Goal: Task Accomplishment & Management: Manage account settings

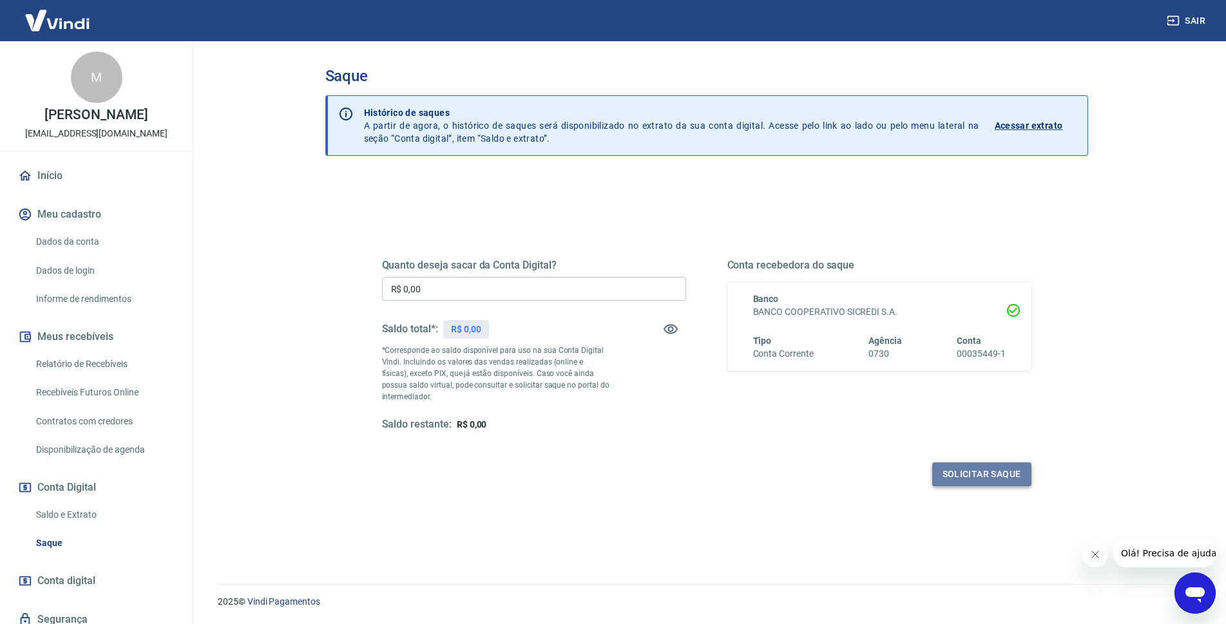
click at [994, 472] on button "Solicitar saque" at bounding box center [981, 474] width 99 height 24
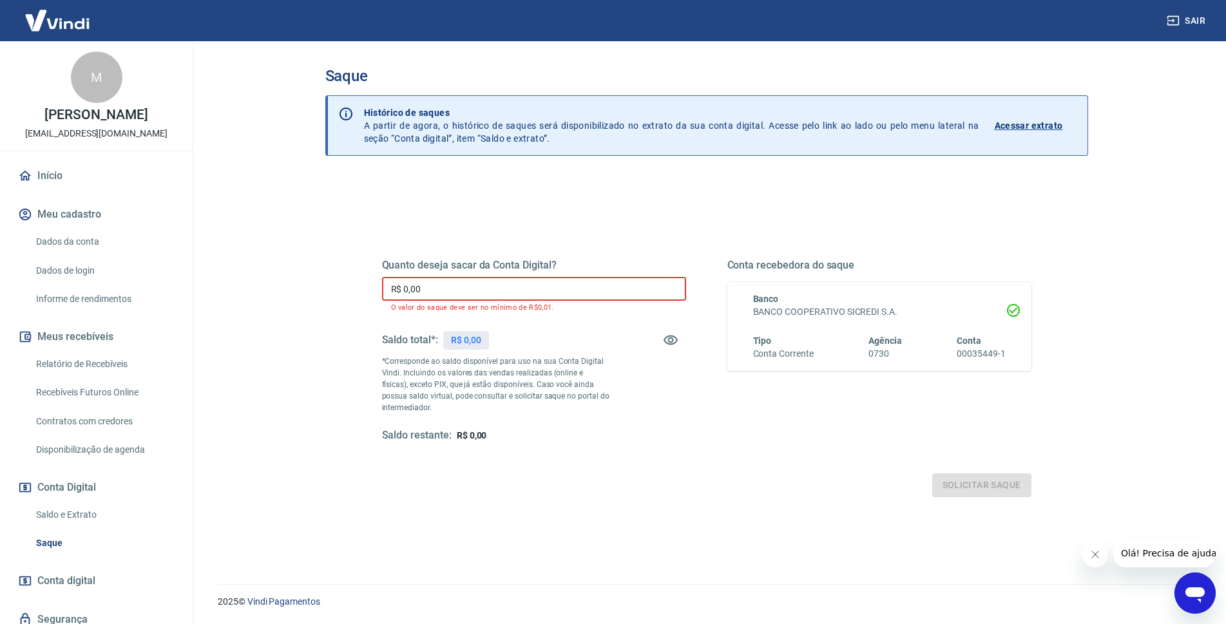
click at [499, 280] on input "R$ 0,00" at bounding box center [534, 289] width 304 height 24
click at [582, 336] on div "Saldo total*: R$ 0,00" at bounding box center [534, 340] width 304 height 31
click at [986, 486] on div "Solicitar saque" at bounding box center [706, 485] width 649 height 24
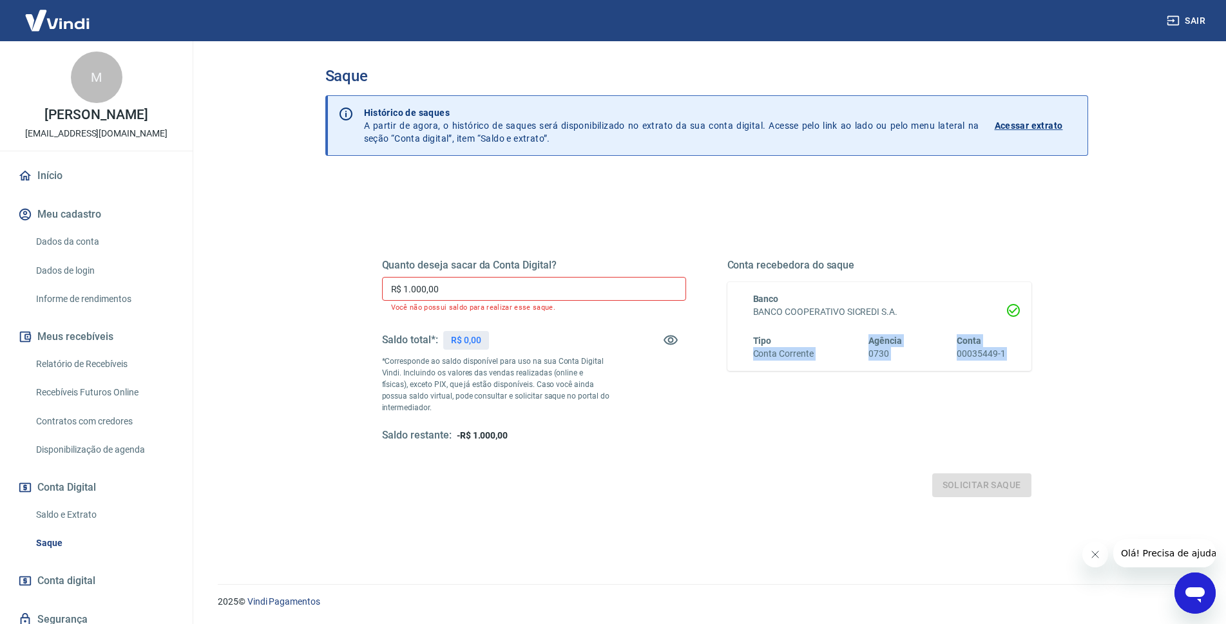
drag, startPoint x: 746, startPoint y: 433, endPoint x: 739, endPoint y: 424, distance: 11.5
click at [739, 424] on div "Quanto deseja sacar da Conta Digital? R$ 1.000,00 ​ Você não possui saldo para …" at bounding box center [706, 362] width 649 height 269
click at [674, 438] on div "Saldo restante: -R$ 1.000,00" at bounding box center [534, 436] width 304 height 14
click at [90, 228] on button "Meu cadastro" at bounding box center [96, 214] width 162 height 28
click at [658, 334] on button "button" at bounding box center [670, 340] width 31 height 31
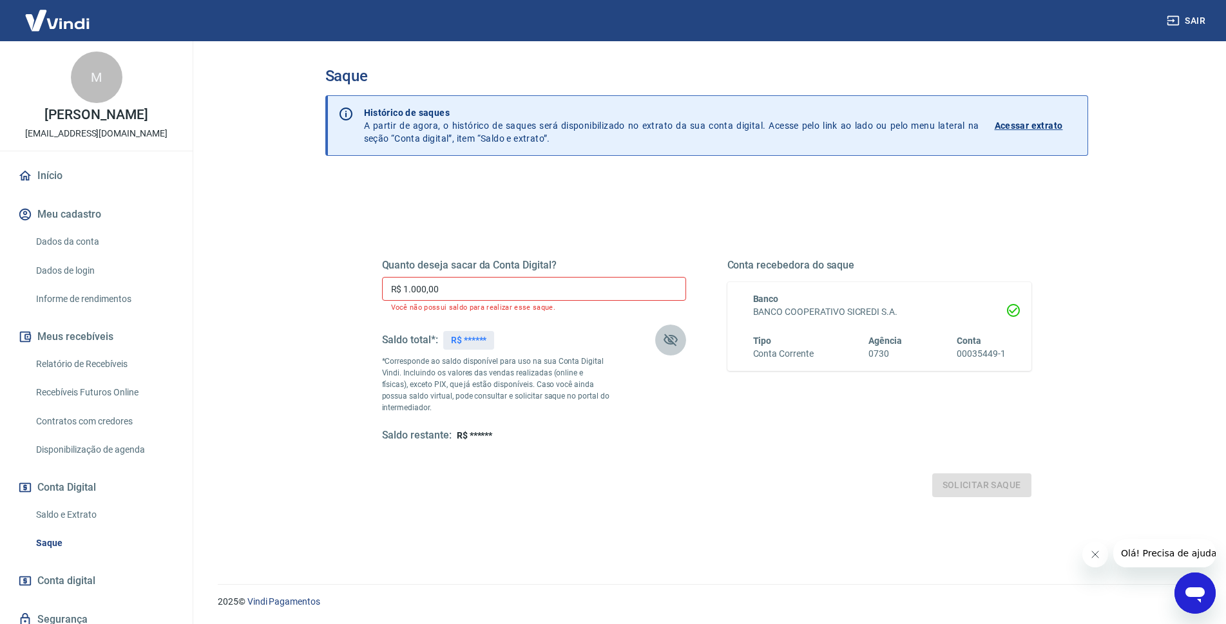
click at [666, 336] on icon "button" at bounding box center [670, 340] width 14 height 12
drag, startPoint x: 443, startPoint y: 294, endPoint x: 378, endPoint y: 293, distance: 65.1
click at [378, 293] on div "Quanto deseja sacar da Conta Digital? R$ 1.000,00 ​ Você não possui saldo para …" at bounding box center [706, 357] width 680 height 310
type input "R$ 0,00"
click at [642, 486] on div "Solicitar saque" at bounding box center [706, 485] width 649 height 24
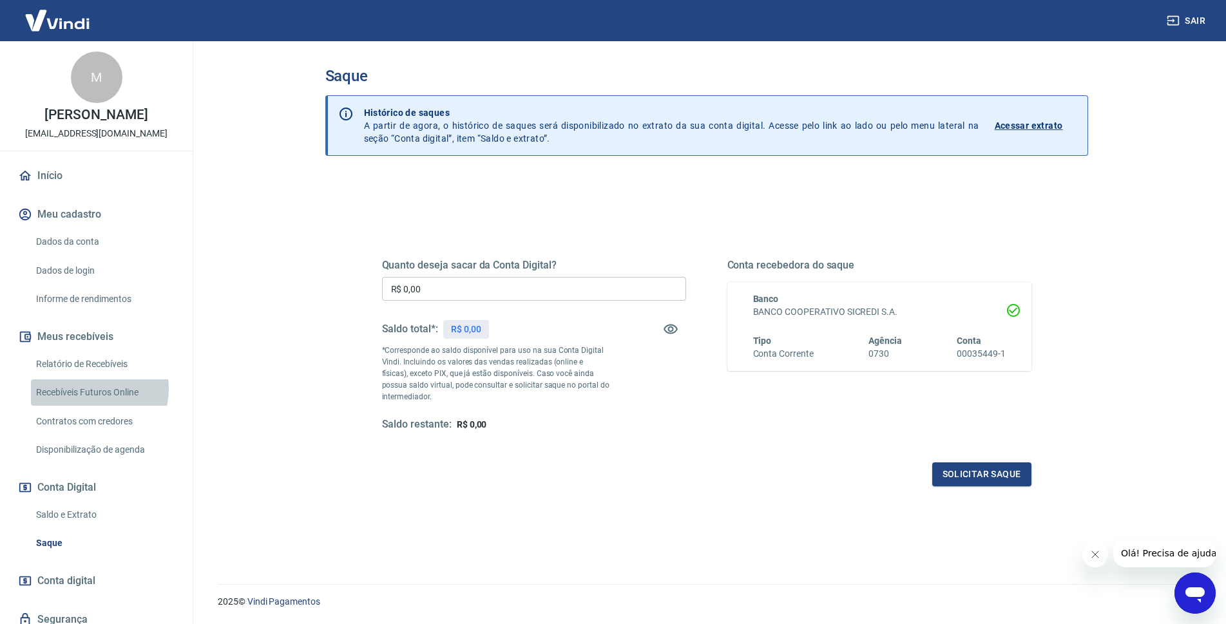
click at [95, 402] on link "Recebíveis Futuros Online" at bounding box center [104, 392] width 146 height 26
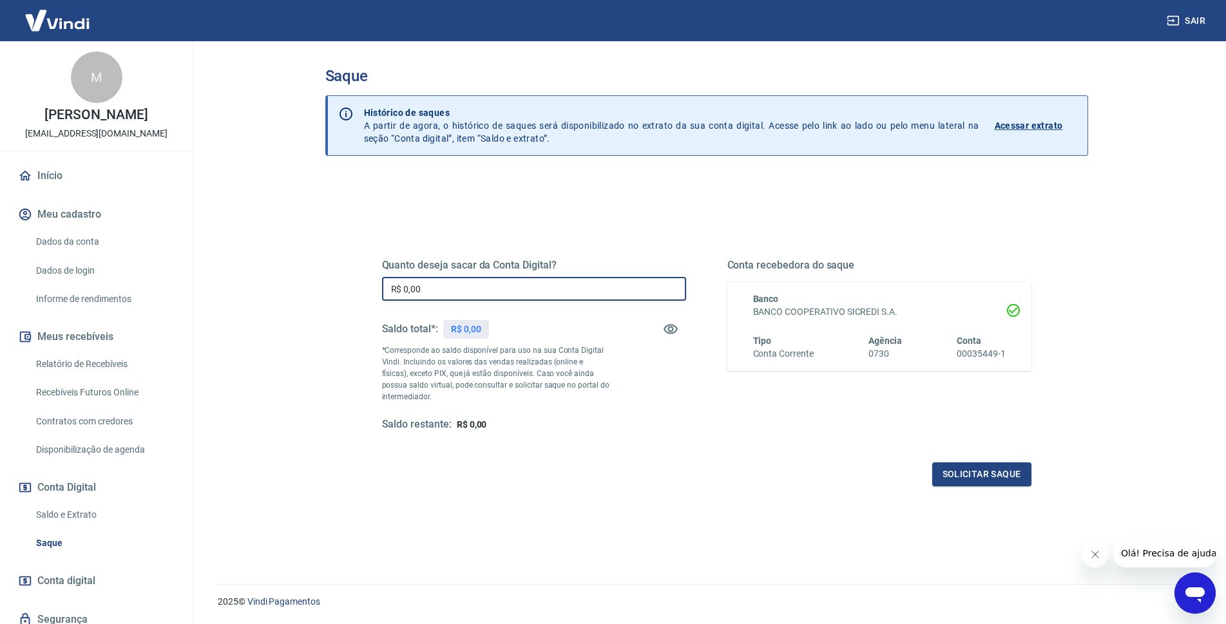
click at [477, 289] on input "R$ 0,00" at bounding box center [534, 289] width 304 height 24
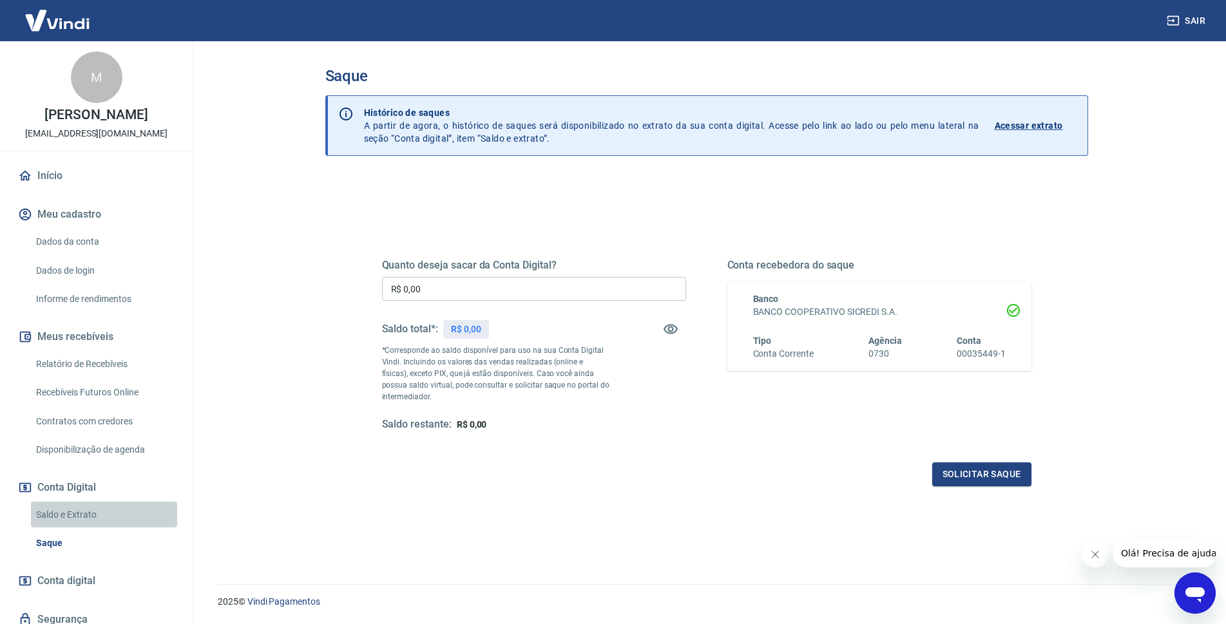
click at [109, 524] on link "Saldo e Extrato" at bounding box center [104, 515] width 146 height 26
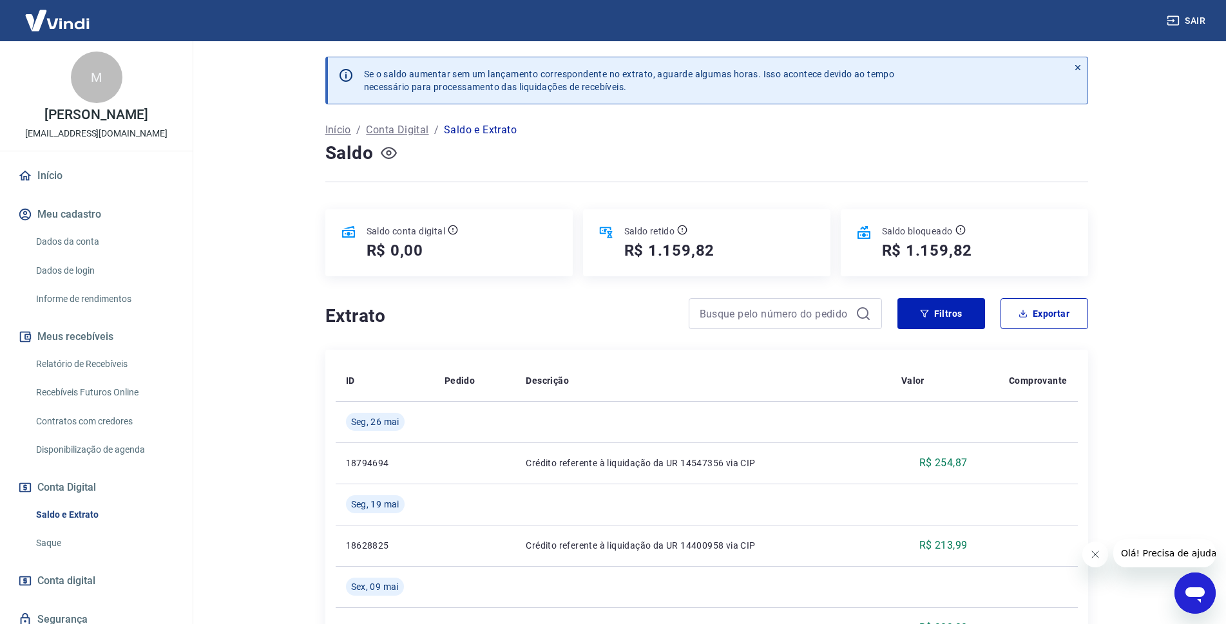
click at [385, 154] on icon "button" at bounding box center [389, 153] width 16 height 16
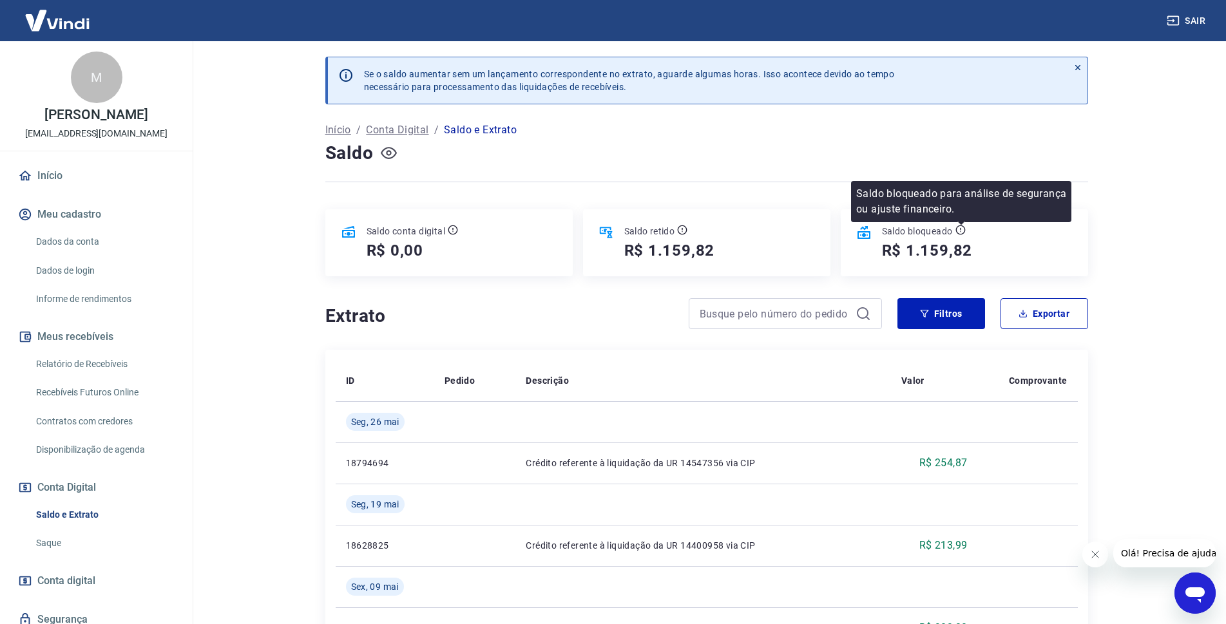
click at [960, 231] on icon at bounding box center [960, 230] width 10 height 10
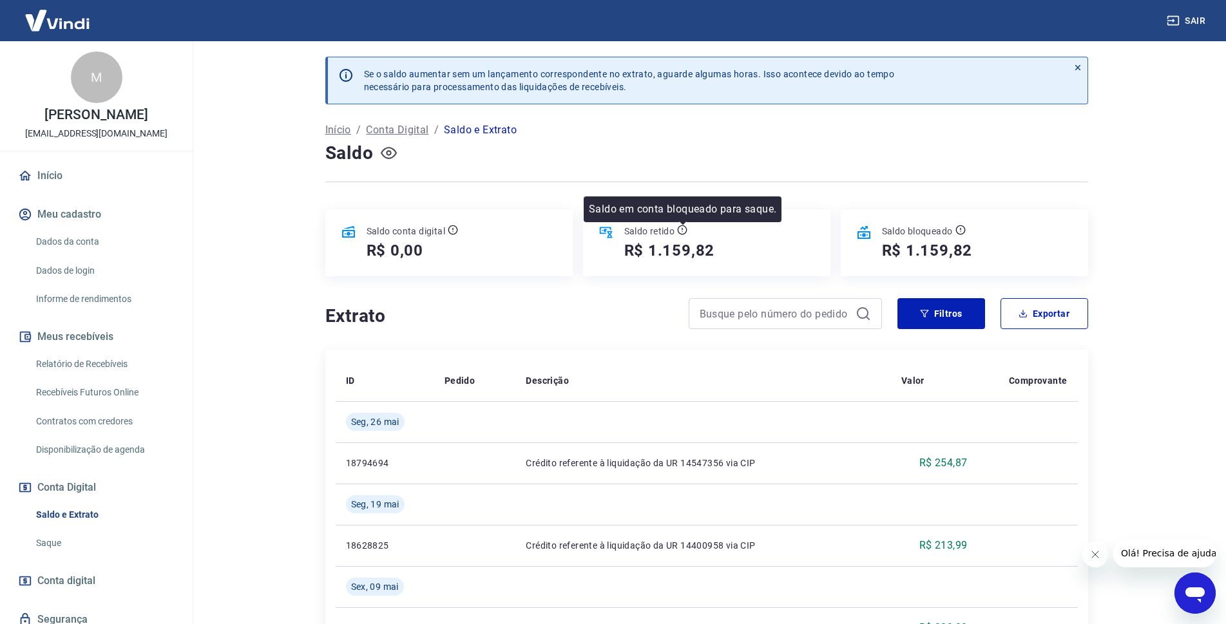
click at [687, 231] on icon at bounding box center [683, 230] width 10 height 10
click at [679, 227] on icon at bounding box center [682, 230] width 10 height 10
click at [683, 231] on icon at bounding box center [682, 230] width 10 height 10
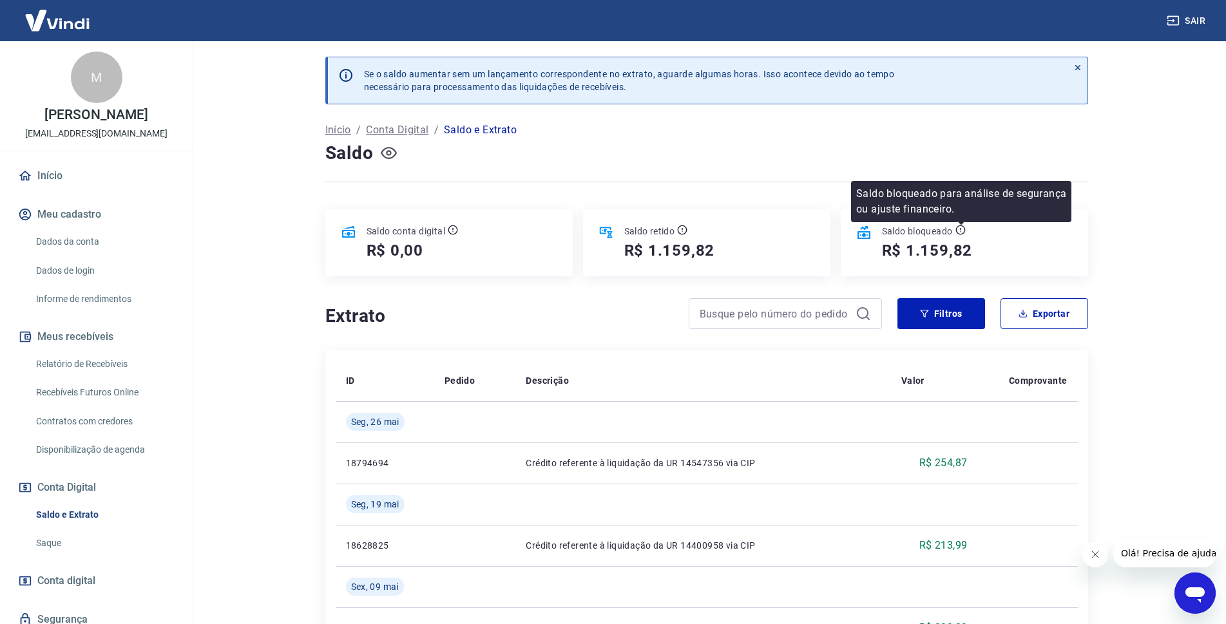
click at [957, 229] on icon at bounding box center [960, 230] width 10 height 10
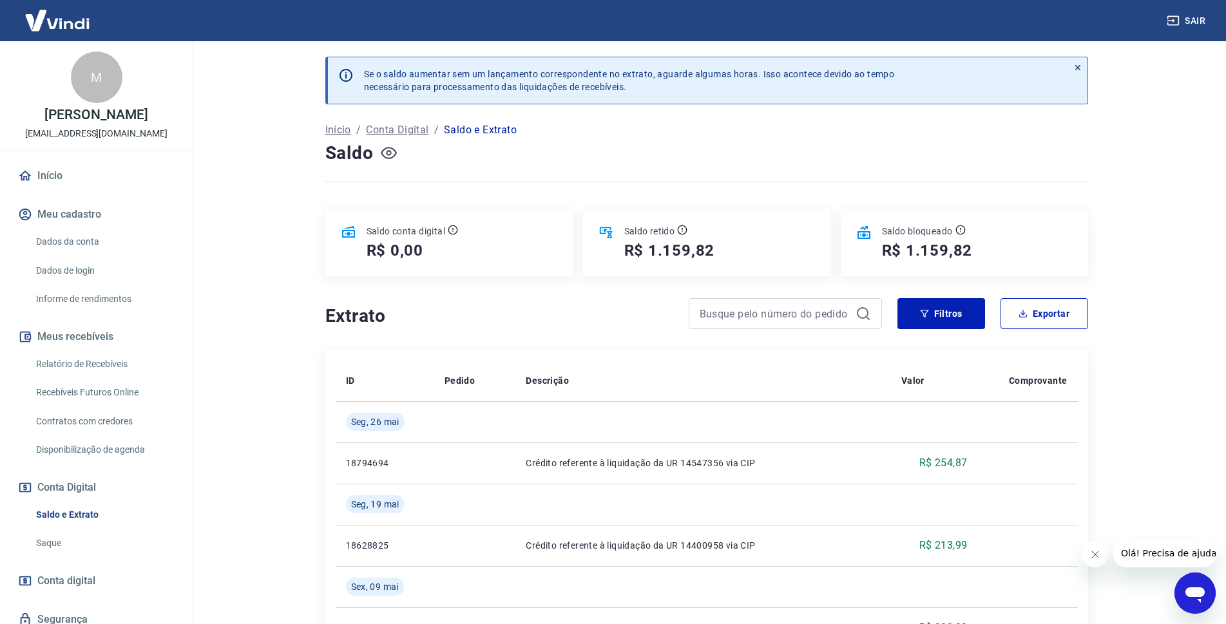
drag, startPoint x: 68, startPoint y: 553, endPoint x: 95, endPoint y: 544, distance: 28.5
click at [68, 553] on link "Saque" at bounding box center [104, 543] width 146 height 26
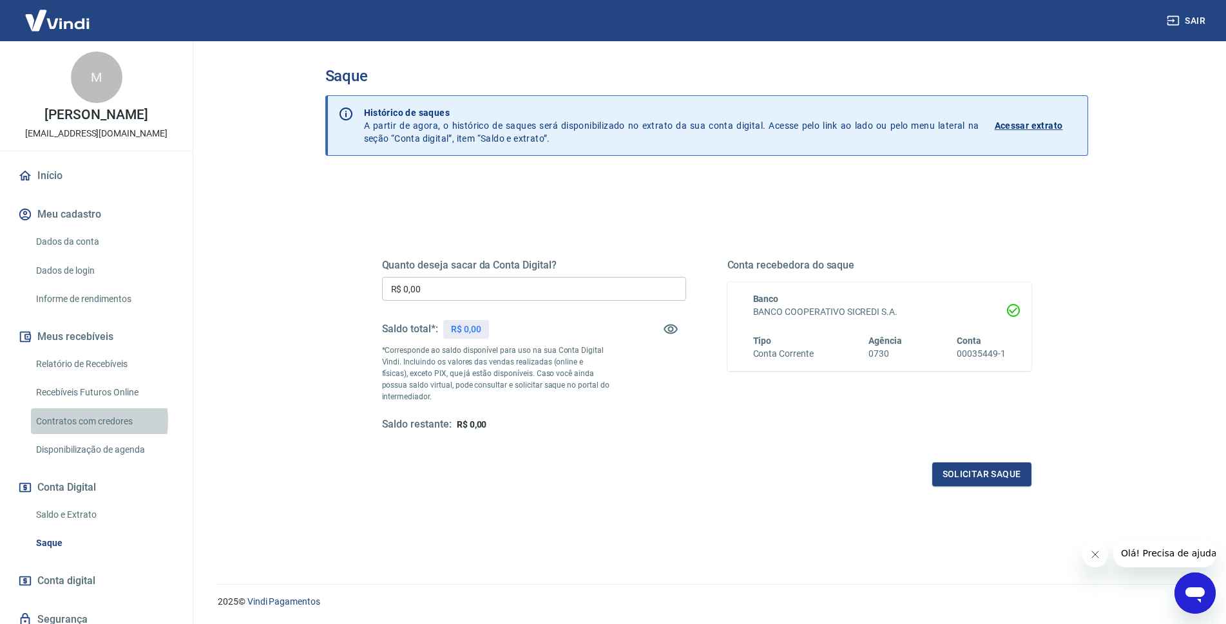
click at [80, 434] on link "Contratos com credores" at bounding box center [104, 421] width 146 height 26
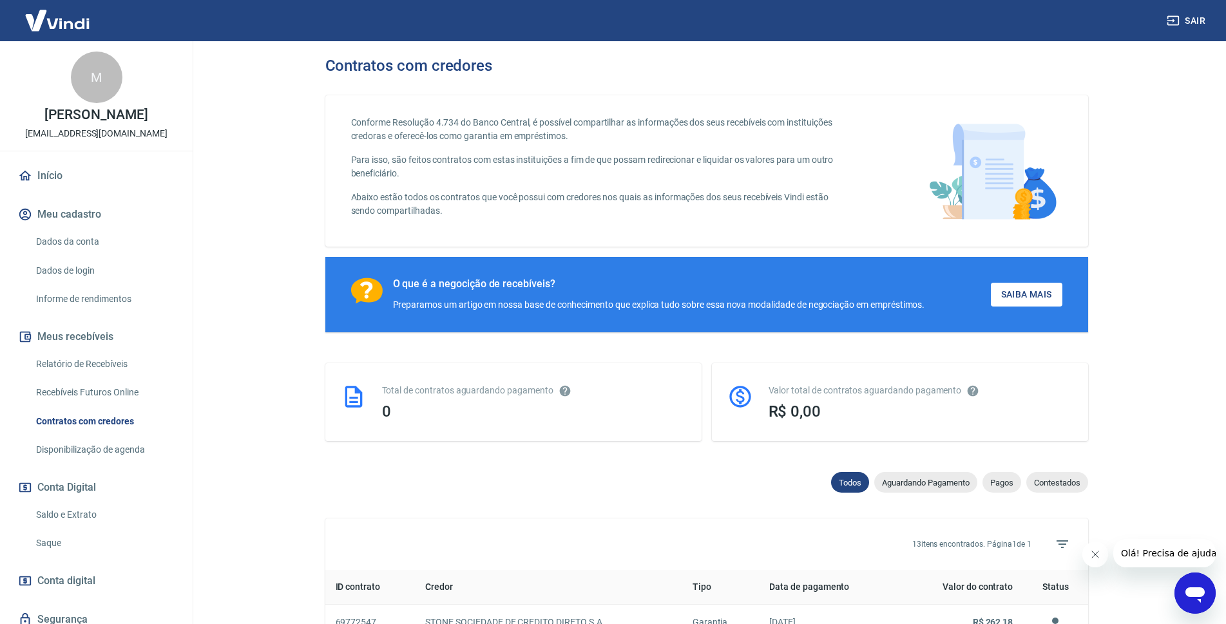
click at [95, 403] on link "Recebíveis Futuros Online" at bounding box center [104, 392] width 146 height 26
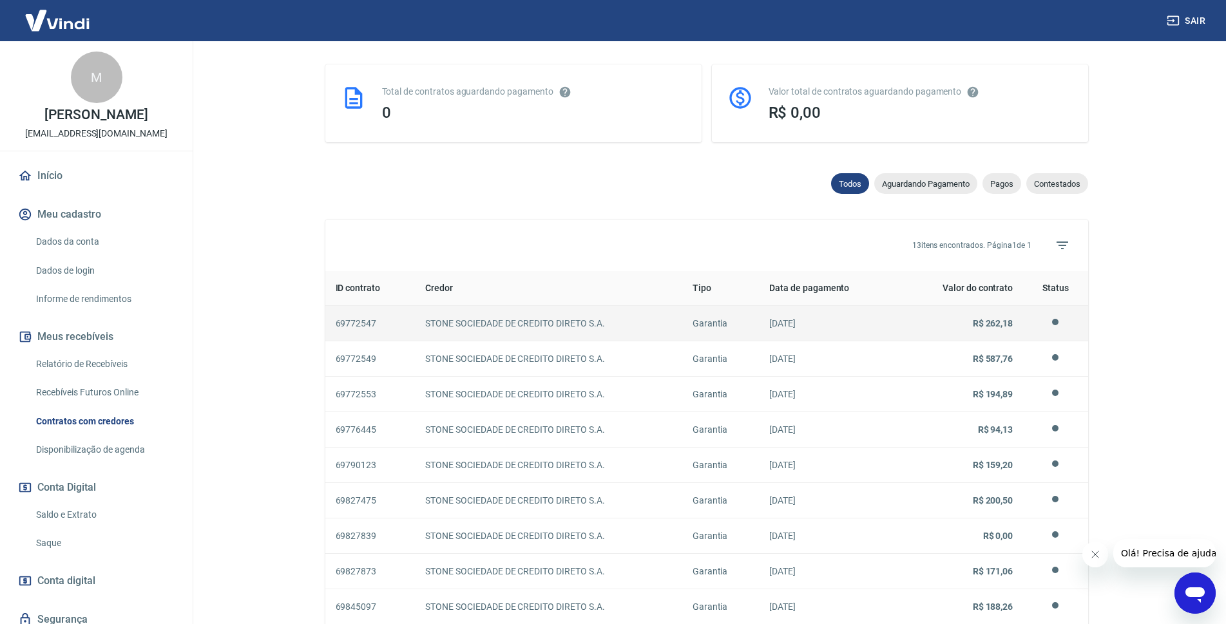
scroll to position [322, 0]
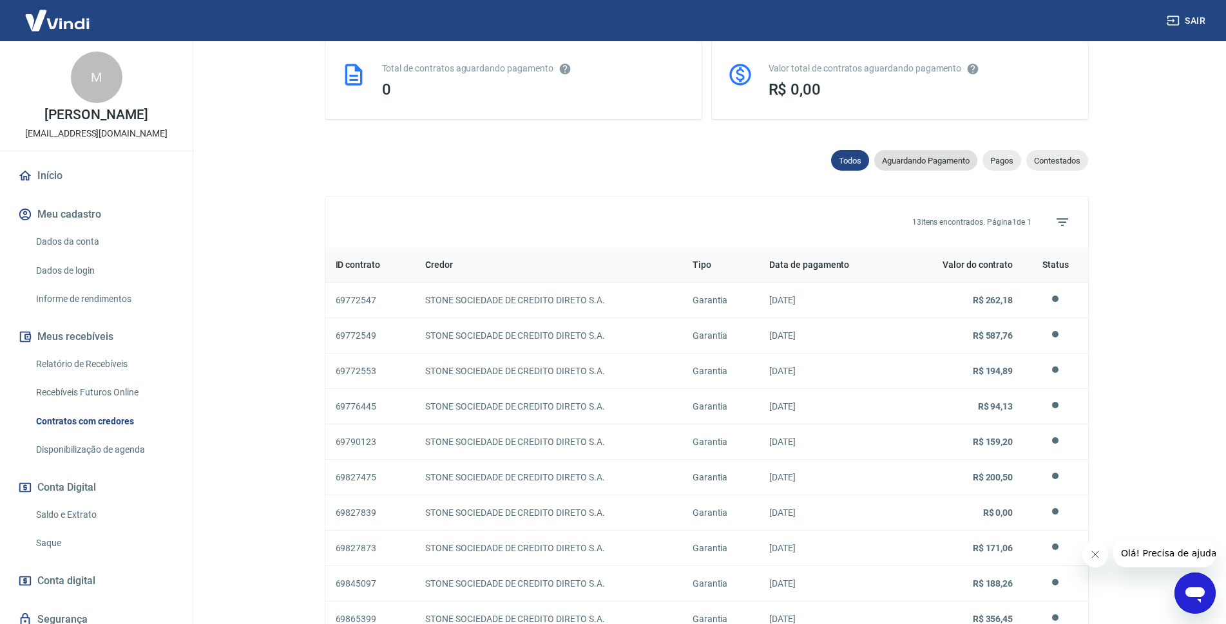
click at [904, 166] on span "Aguardando Pagamento" at bounding box center [925, 161] width 103 height 10
select select "waiting_payment"
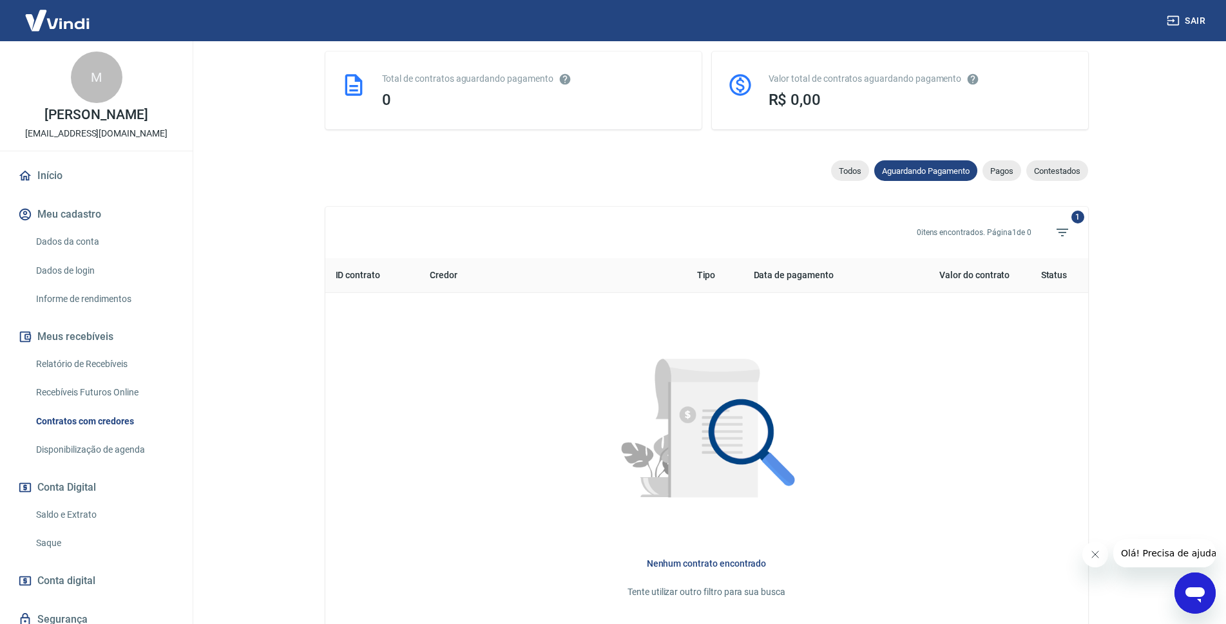
scroll to position [322, 0]
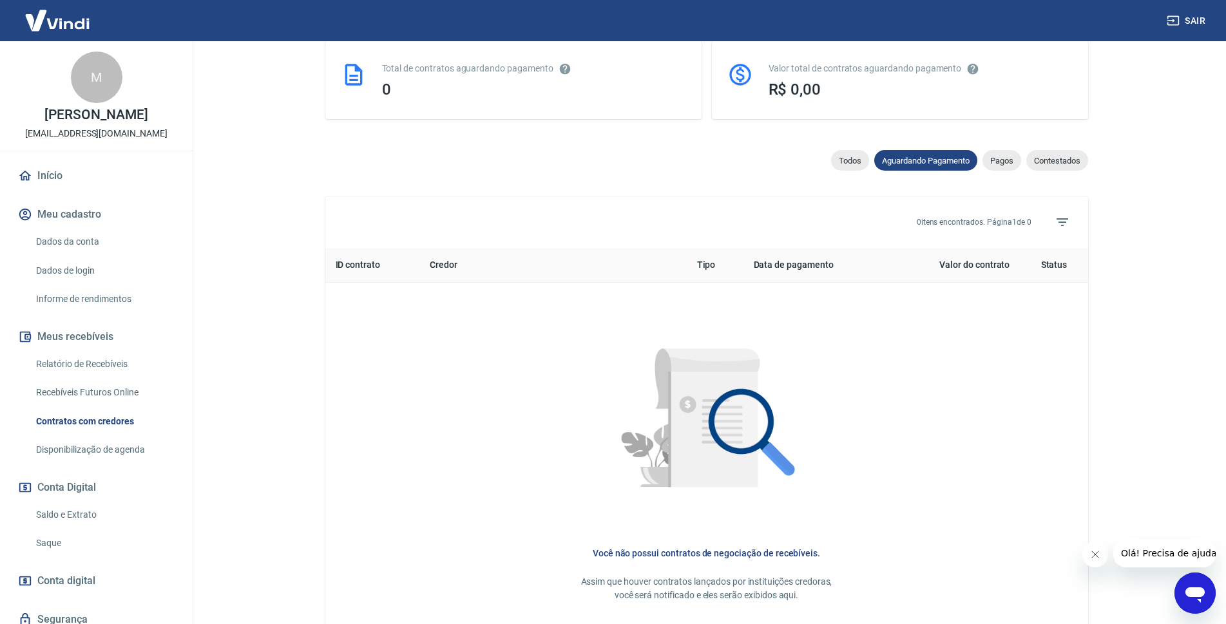
select select
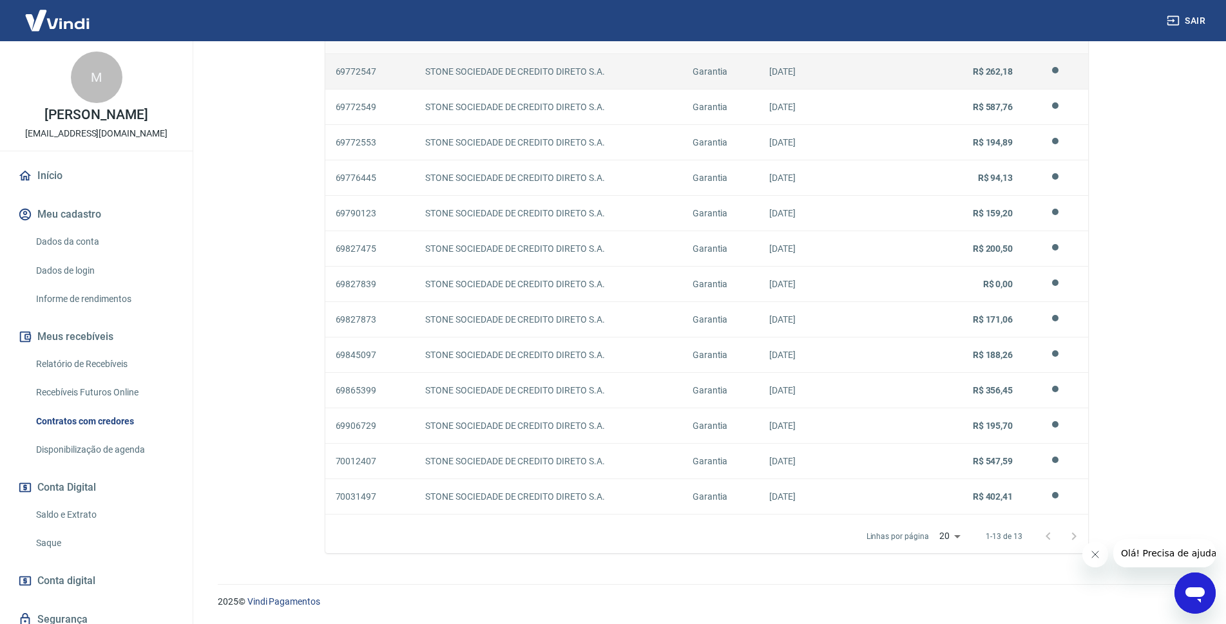
scroll to position [556, 0]
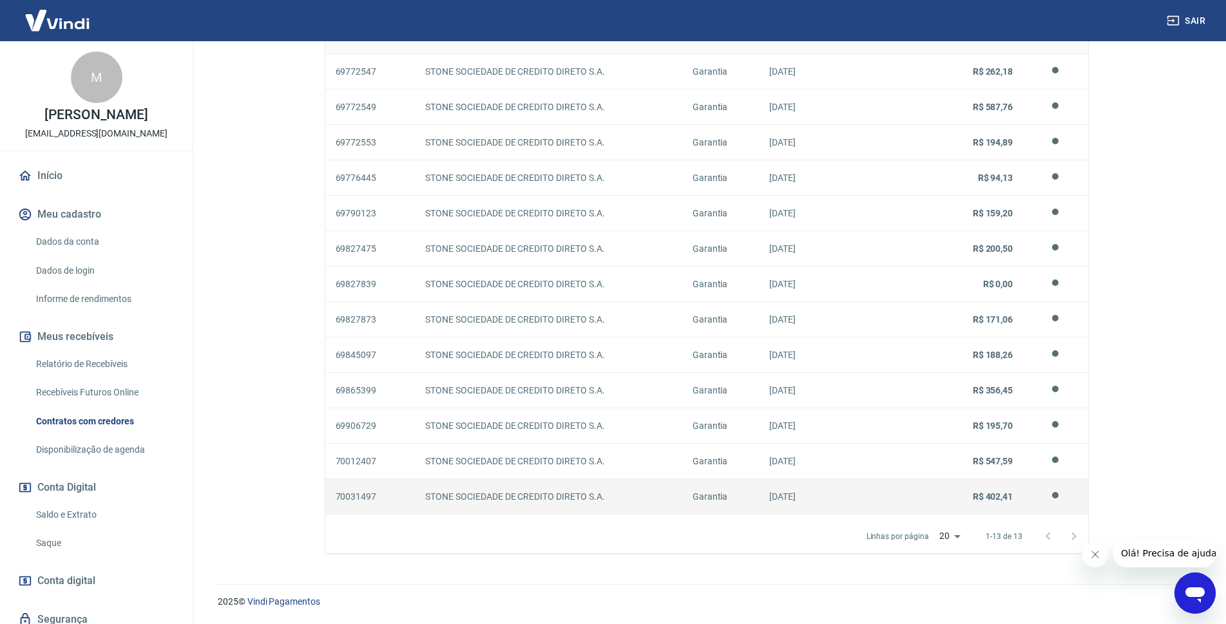
click at [955, 493] on p "R$ 402,41" at bounding box center [960, 497] width 105 height 14
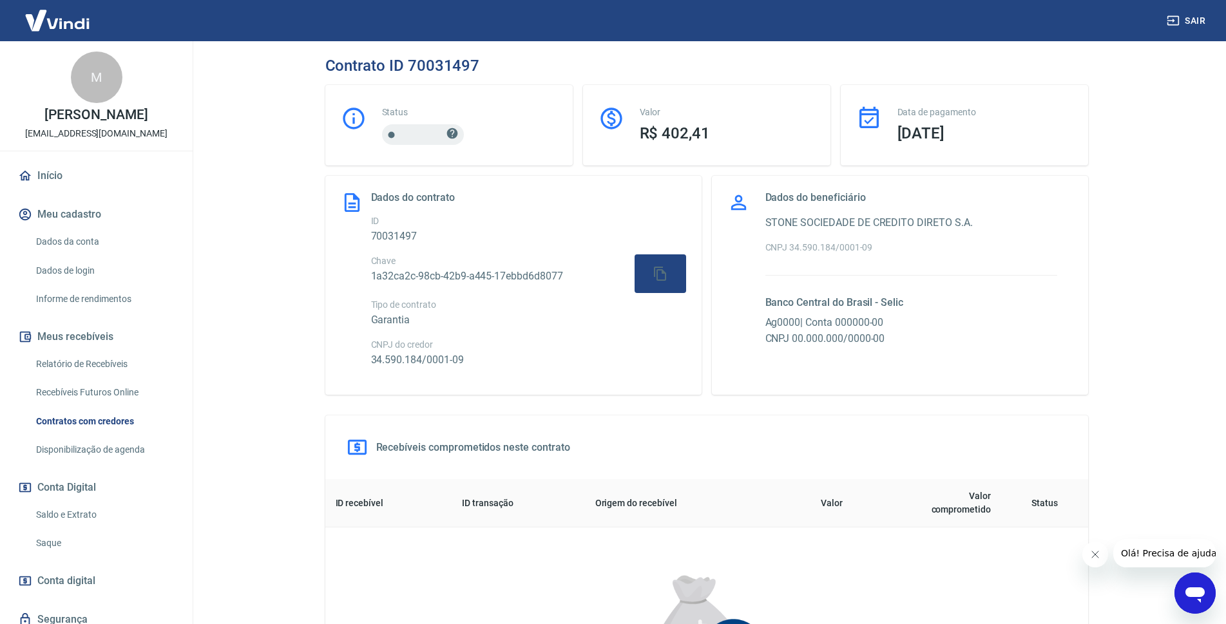
click at [233, 310] on main "Contrato ID 70031497 Status Valor R$ 402,41 Data de pagamento [DATE] Dados do c…" at bounding box center [706, 332] width 1039 height 583
click at [407, 131] on div at bounding box center [423, 134] width 82 height 21
click at [57, 190] on link "Início" at bounding box center [96, 176] width 162 height 28
